Goal: Task Accomplishment & Management: Manage account settings

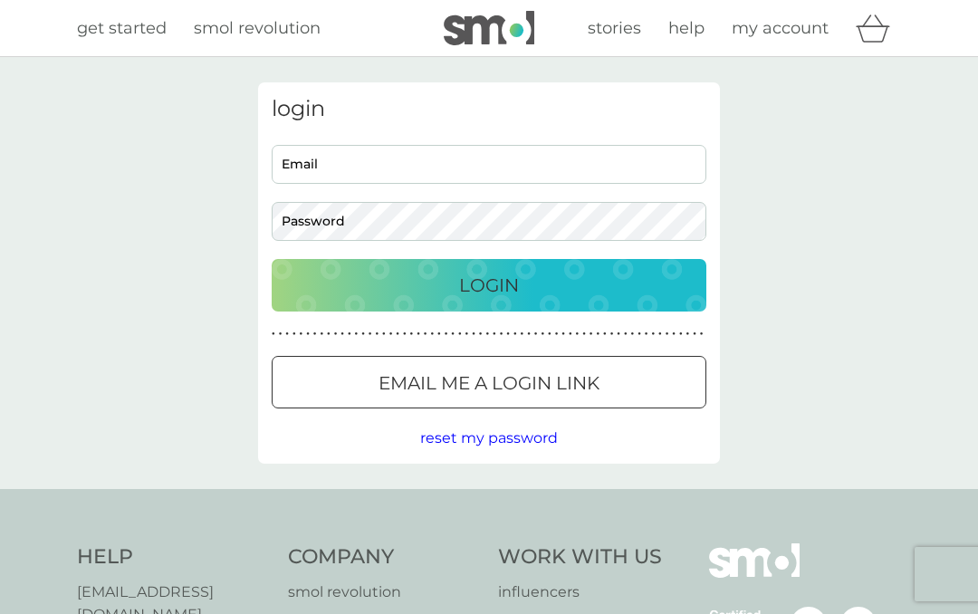
click at [486, 292] on p "Login" at bounding box center [489, 285] width 60 height 29
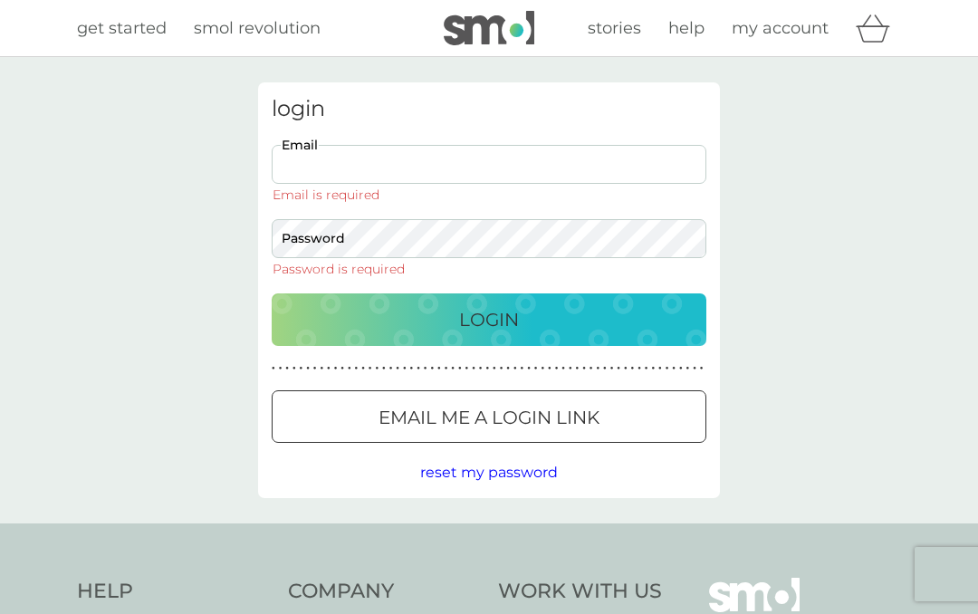
type input "[EMAIL_ADDRESS][DOMAIN_NAME]"
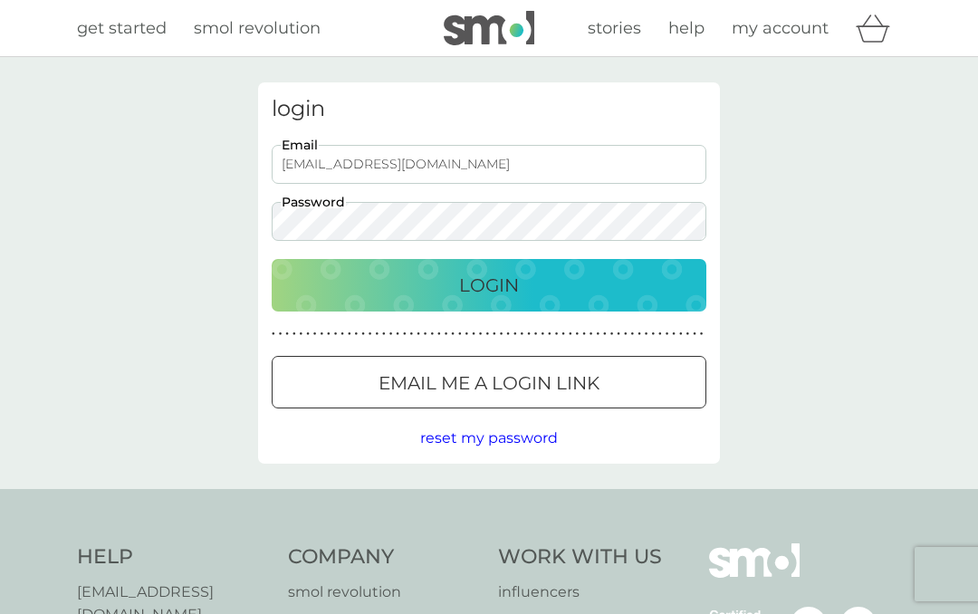
click at [495, 290] on p "Login" at bounding box center [489, 285] width 60 height 29
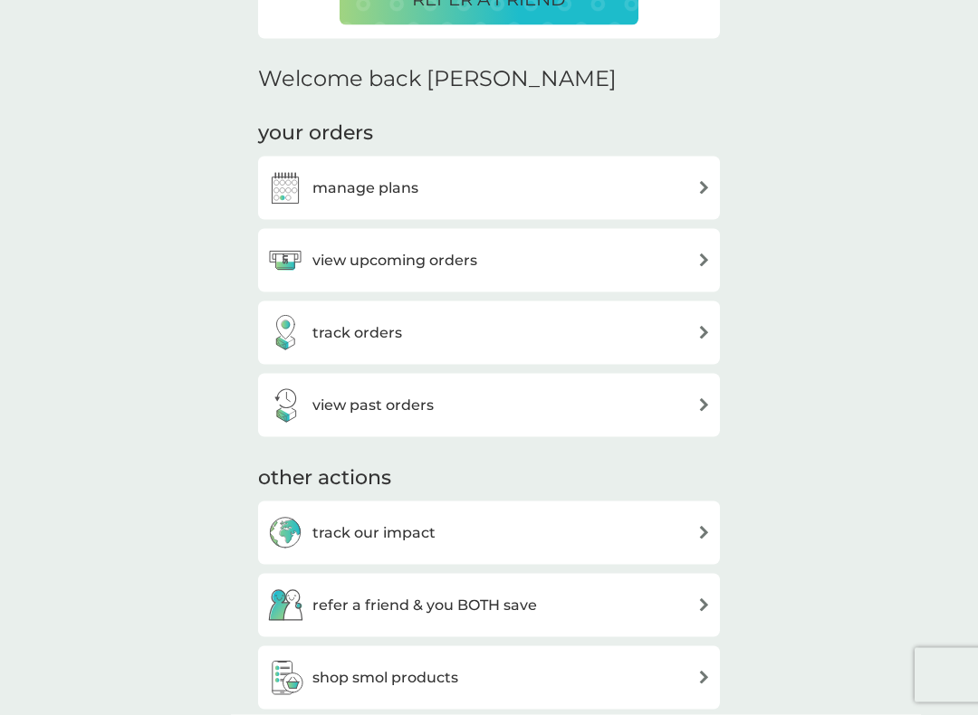
scroll to position [507, 0]
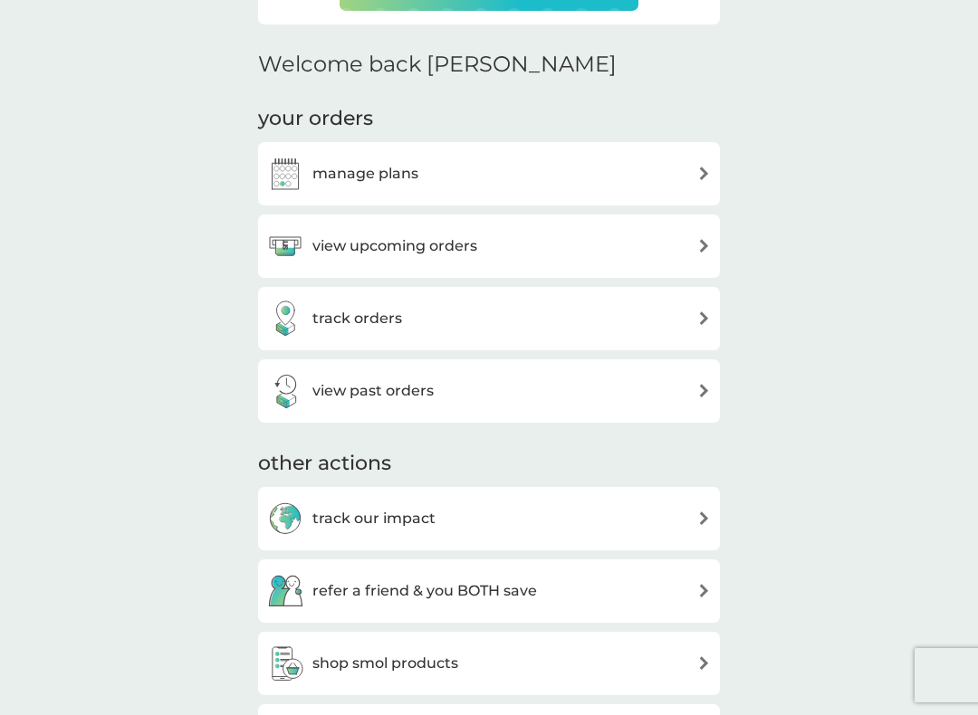
click at [357, 253] on h3 "view upcoming orders" at bounding box center [394, 246] width 165 height 24
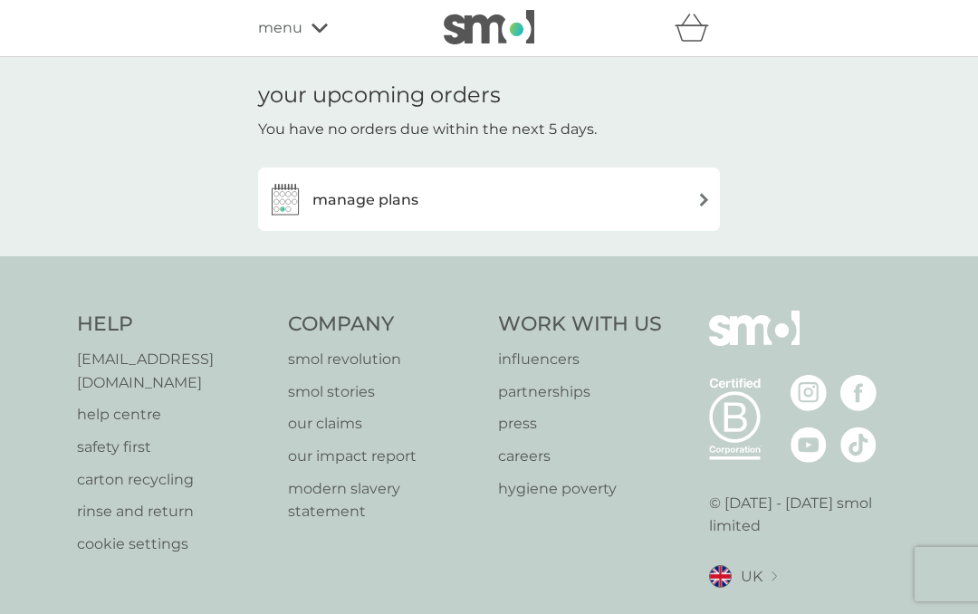
click at [709, 202] on img at bounding box center [704, 200] width 14 height 14
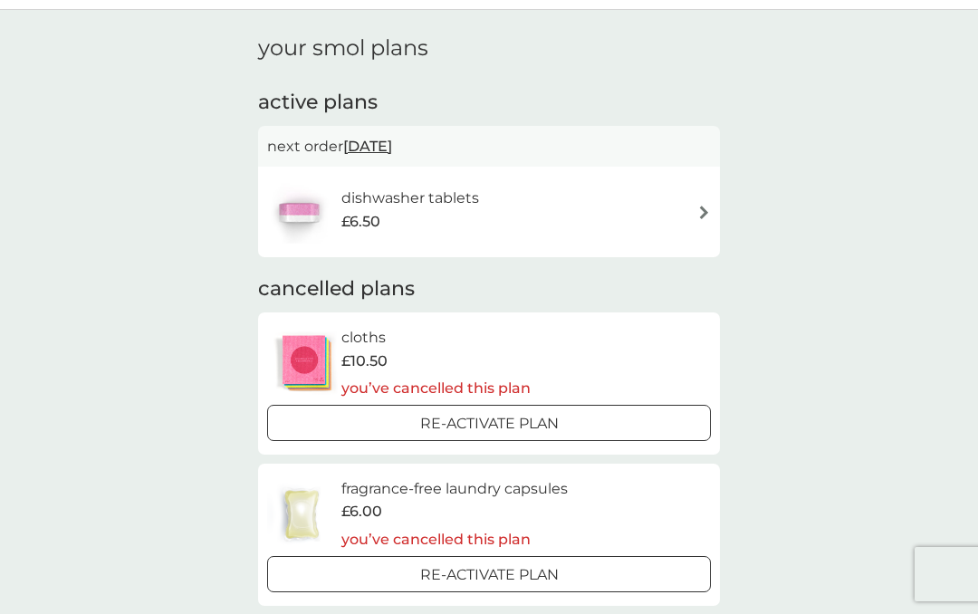
scroll to position [25, 0]
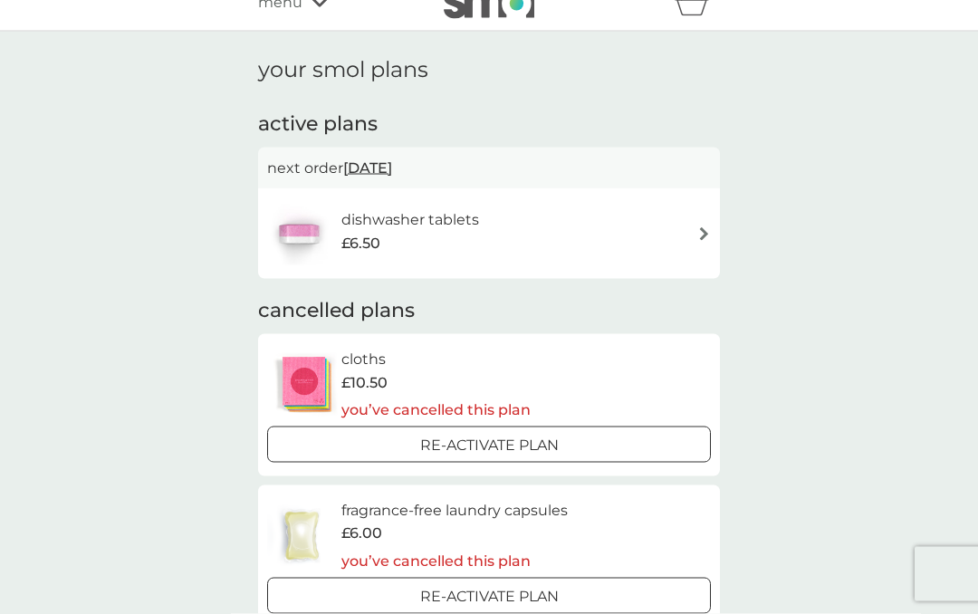
click at [381, 233] on div "£6.50" at bounding box center [410, 244] width 138 height 24
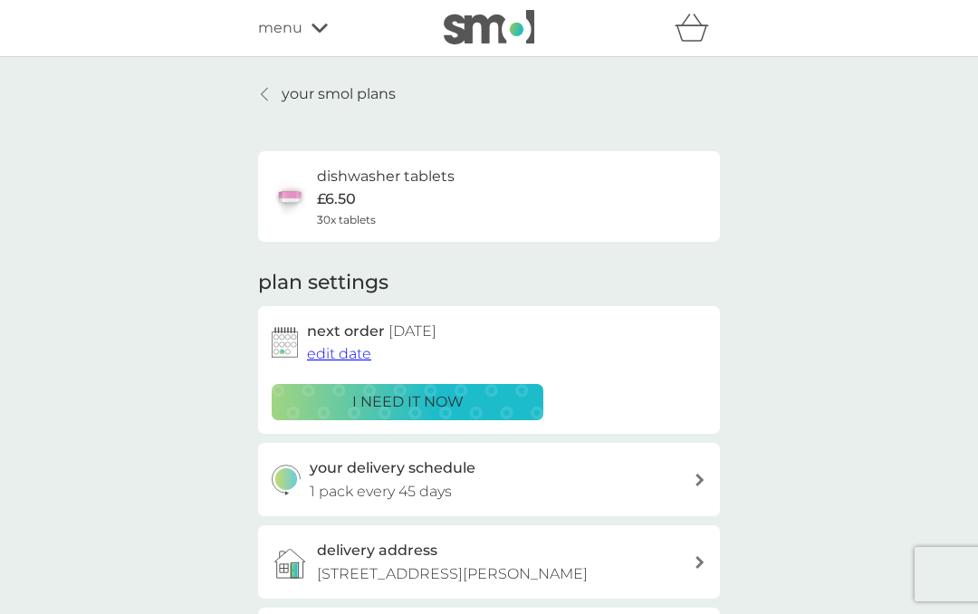
click at [339, 408] on div "i need it now" at bounding box center [407, 402] width 248 height 24
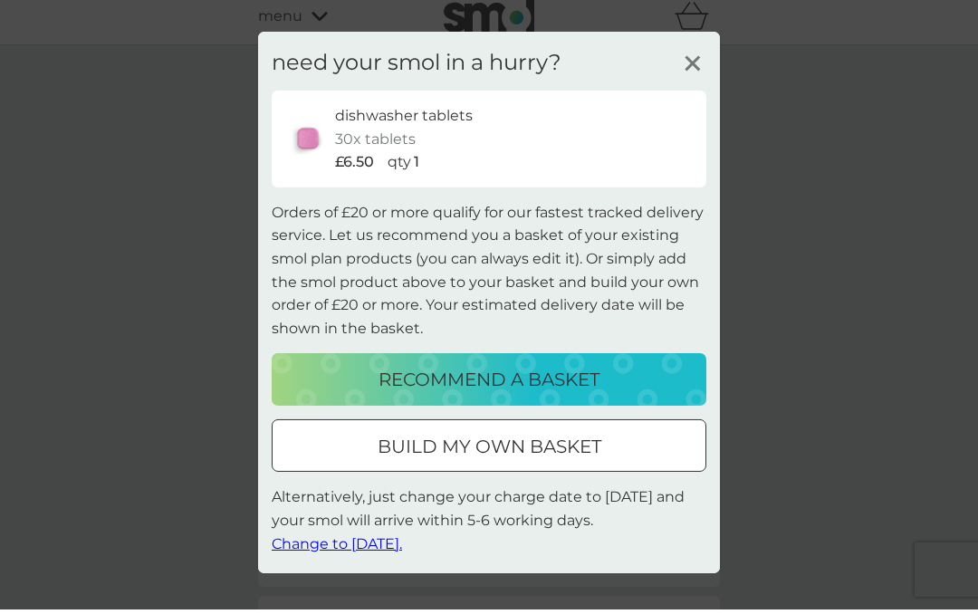
scroll to position [12, 0]
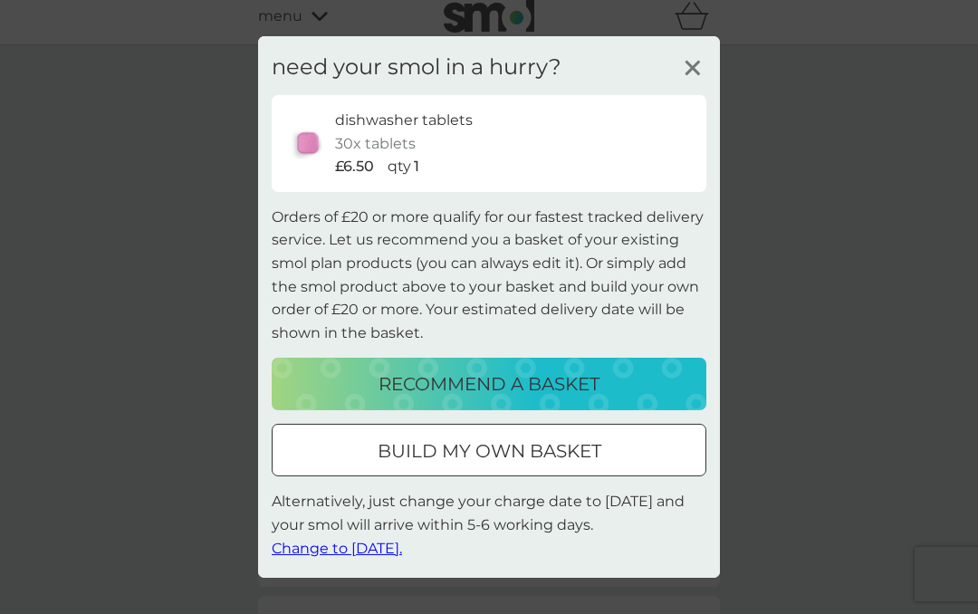
click at [341, 551] on span "Change to [DATE]." at bounding box center [337, 547] width 130 height 17
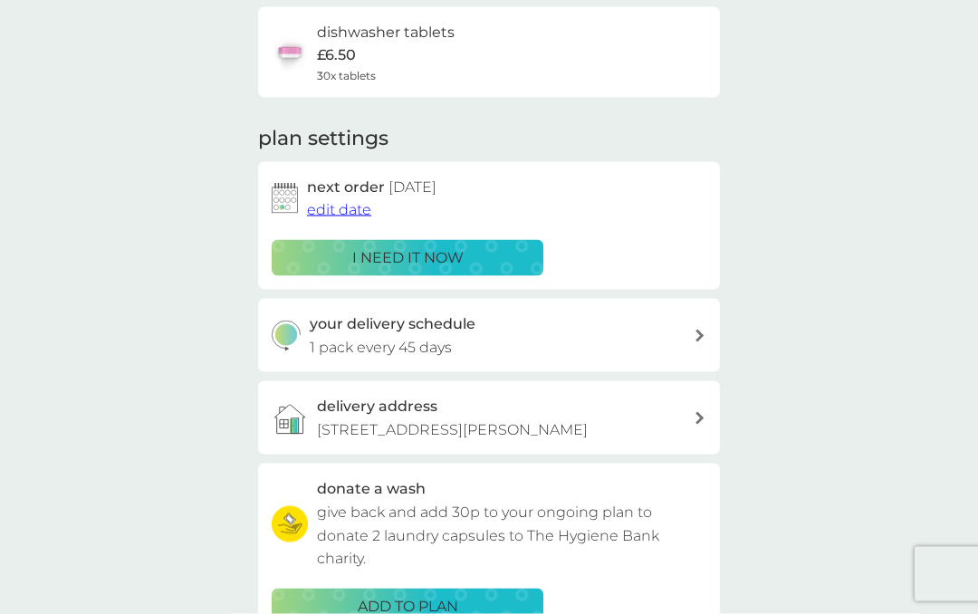
scroll to position [103, 0]
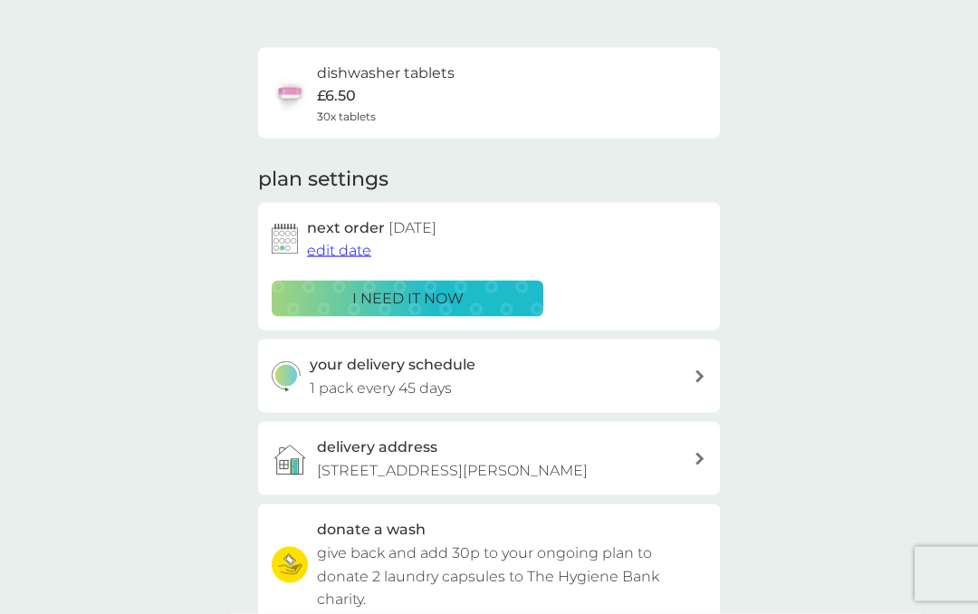
click at [354, 300] on p "i need it now" at bounding box center [407, 299] width 111 height 24
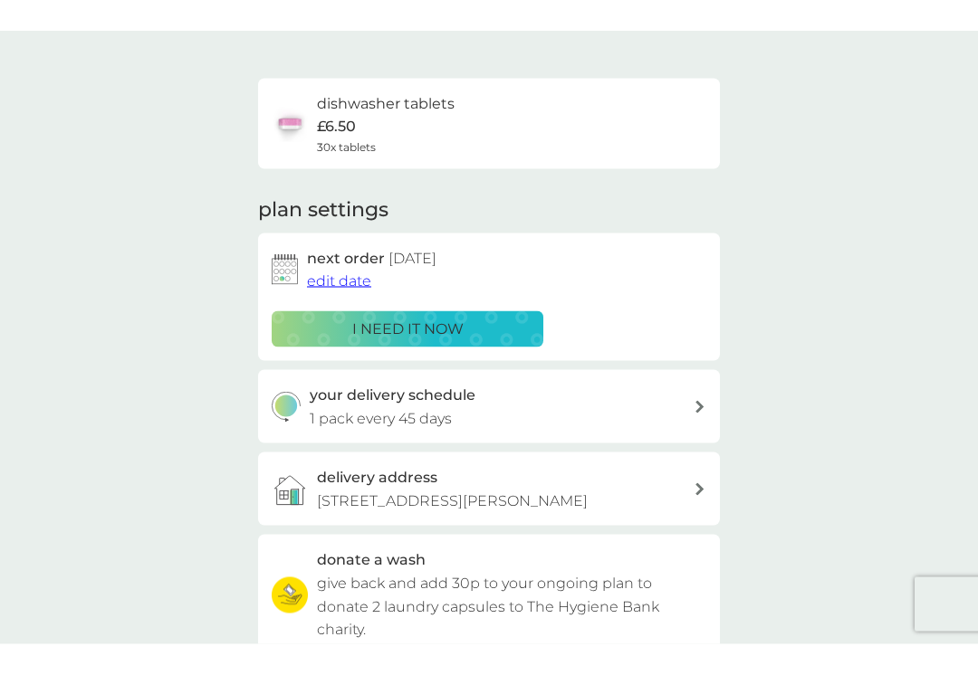
scroll to position [104, 0]
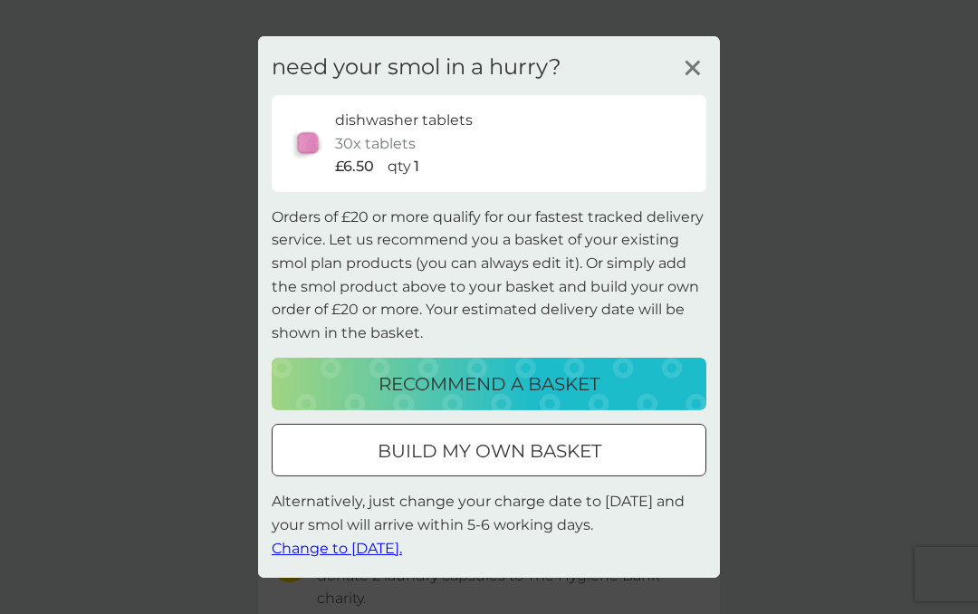
click at [319, 545] on span "Change to [DATE]." at bounding box center [337, 547] width 130 height 17
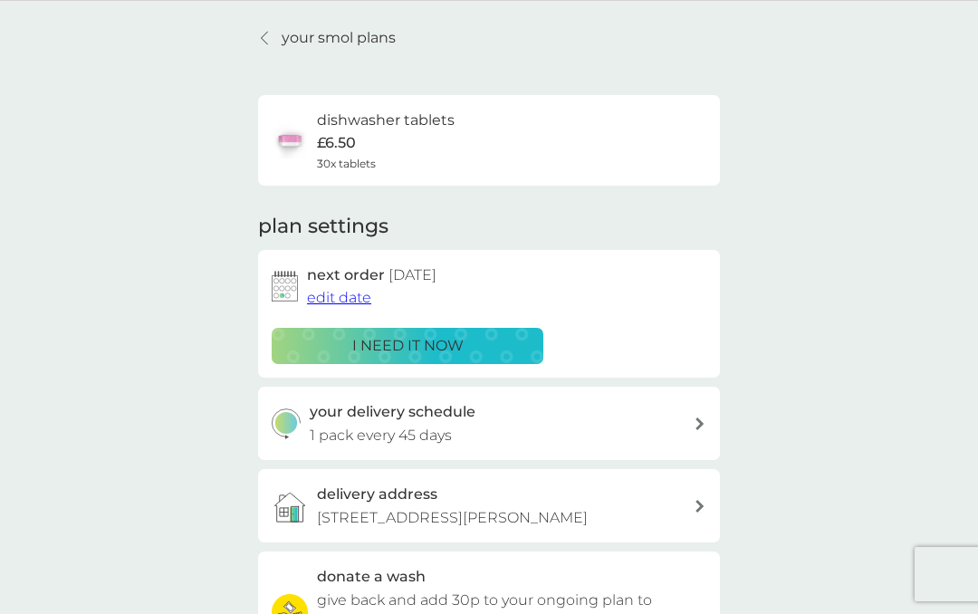
scroll to position [0, 0]
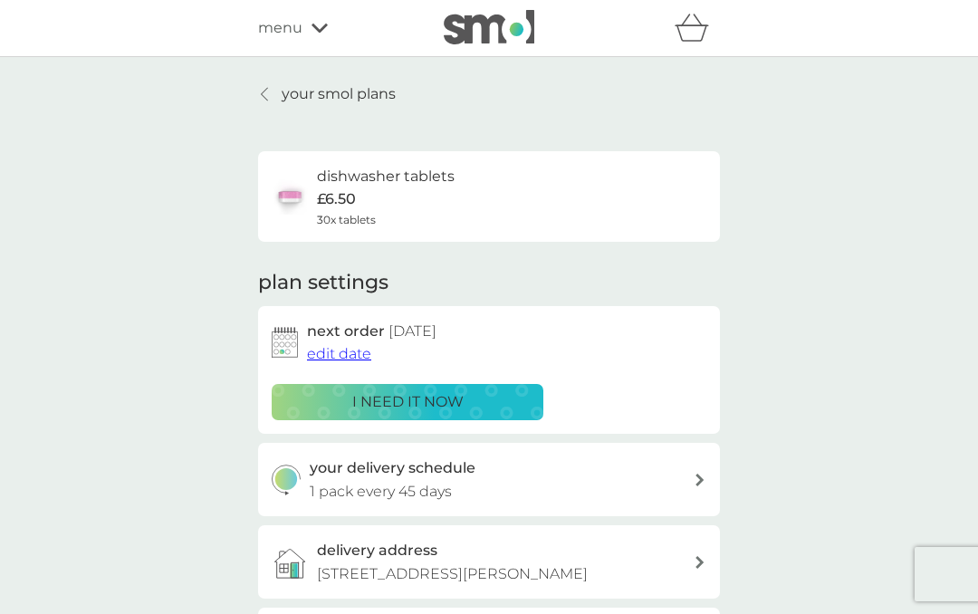
click at [337, 102] on p "your smol plans" at bounding box center [338, 94] width 114 height 24
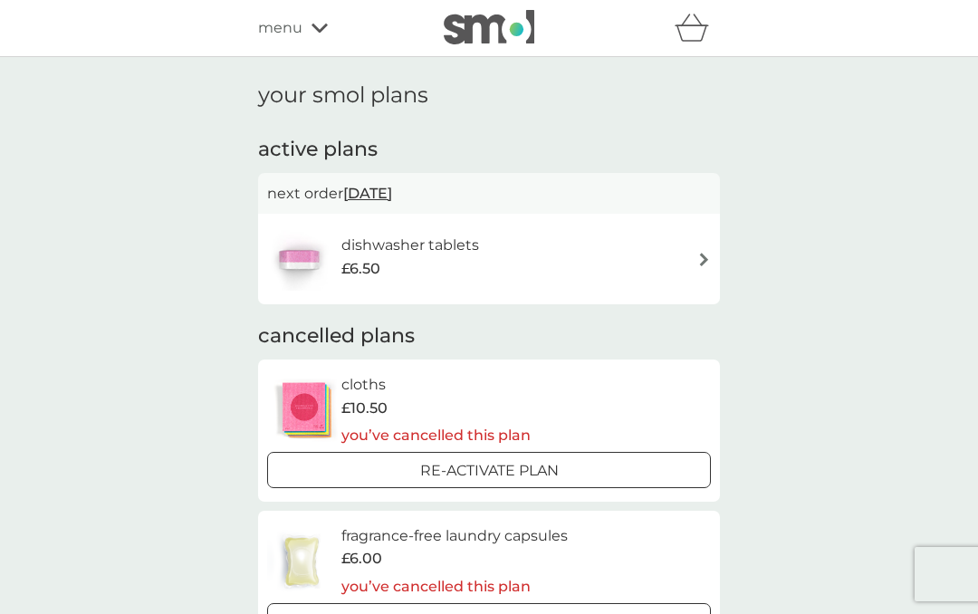
click at [413, 250] on h6 "dishwasher tablets" at bounding box center [410, 246] width 138 height 24
